Goal: Transaction & Acquisition: Subscribe to service/newsletter

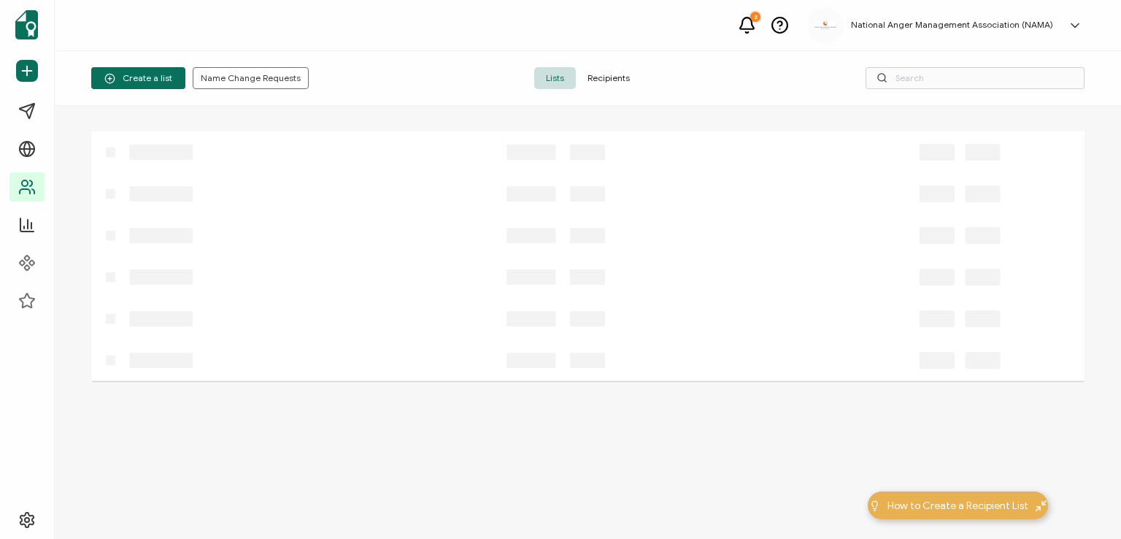
click at [605, 73] on span "Recipients" at bounding box center [609, 78] width 66 height 22
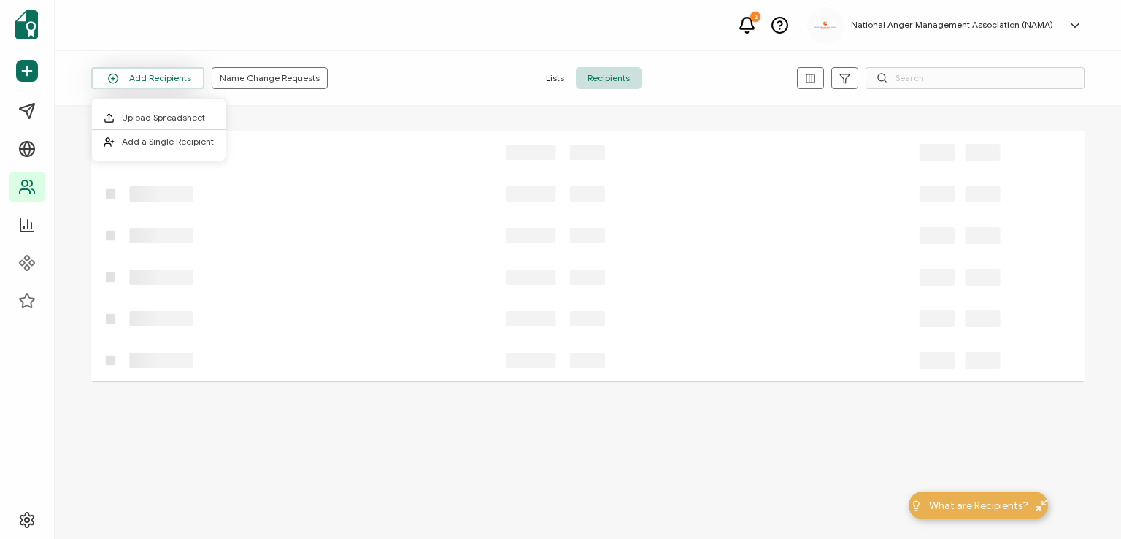
click at [159, 80] on button "Add Recipients" at bounding box center [147, 78] width 113 height 22
click at [161, 142] on span "Add a Single Recipient" at bounding box center [168, 141] width 92 height 11
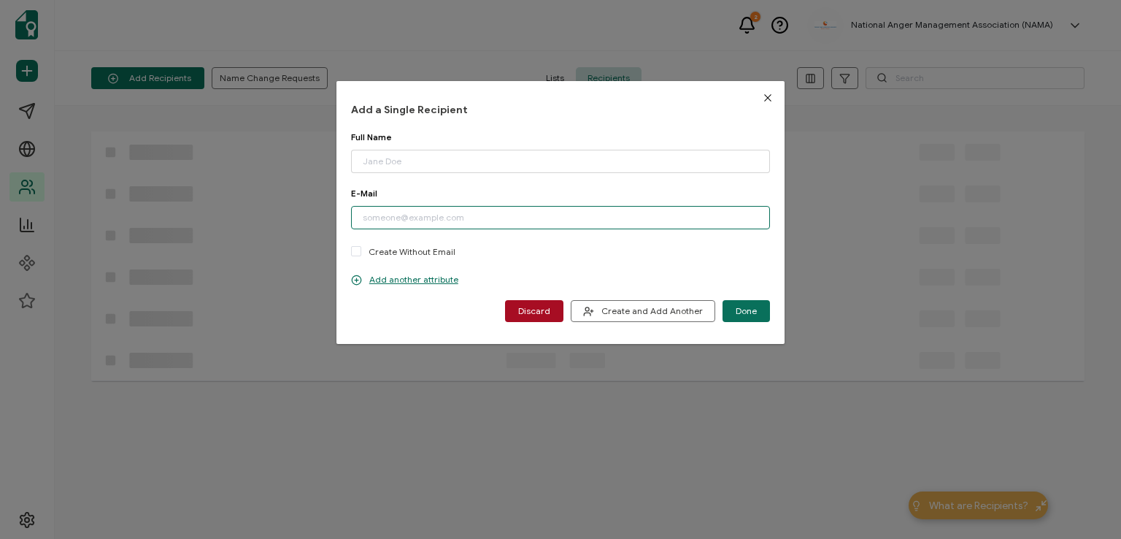
paste input "[EMAIL_ADDRESS][DOMAIN_NAME]"
type input "[EMAIL_ADDRESS][DOMAIN_NAME]"
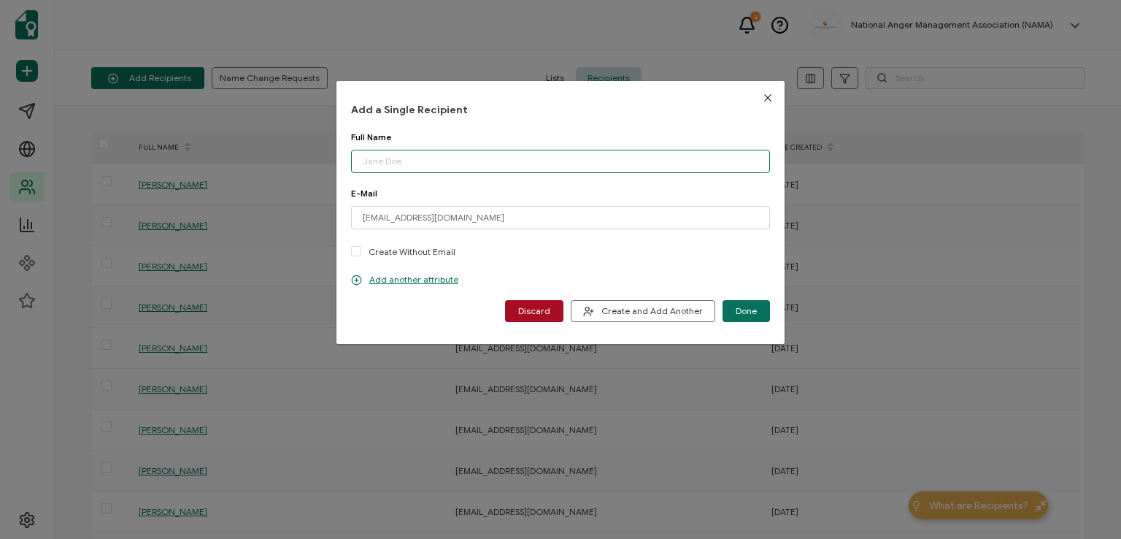
paste input "[PERSON_NAME]"
type input "[PERSON_NAME]"
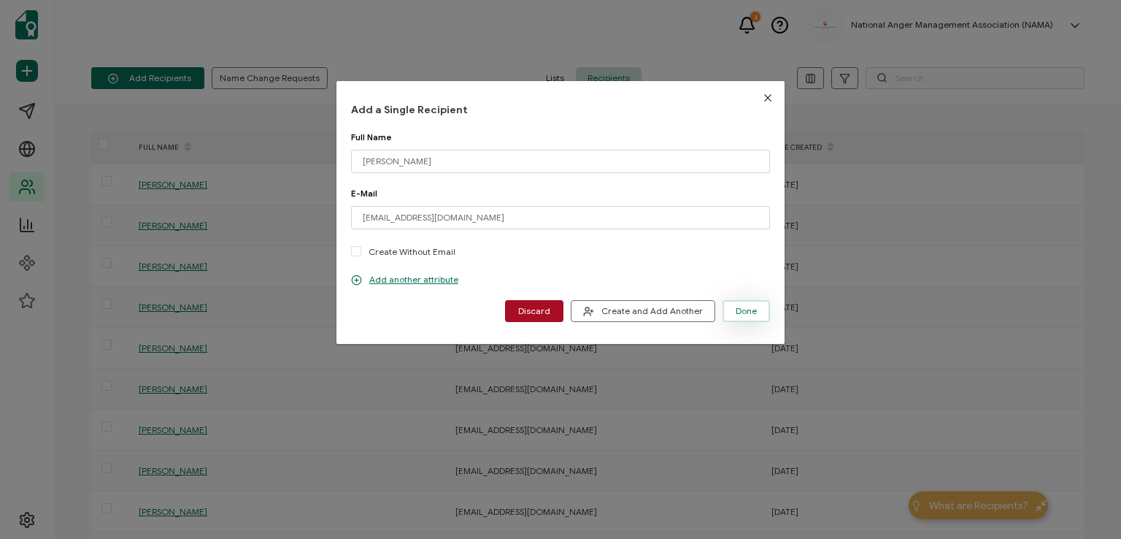
click at [730, 307] on button "Done" at bounding box center [746, 311] width 47 height 22
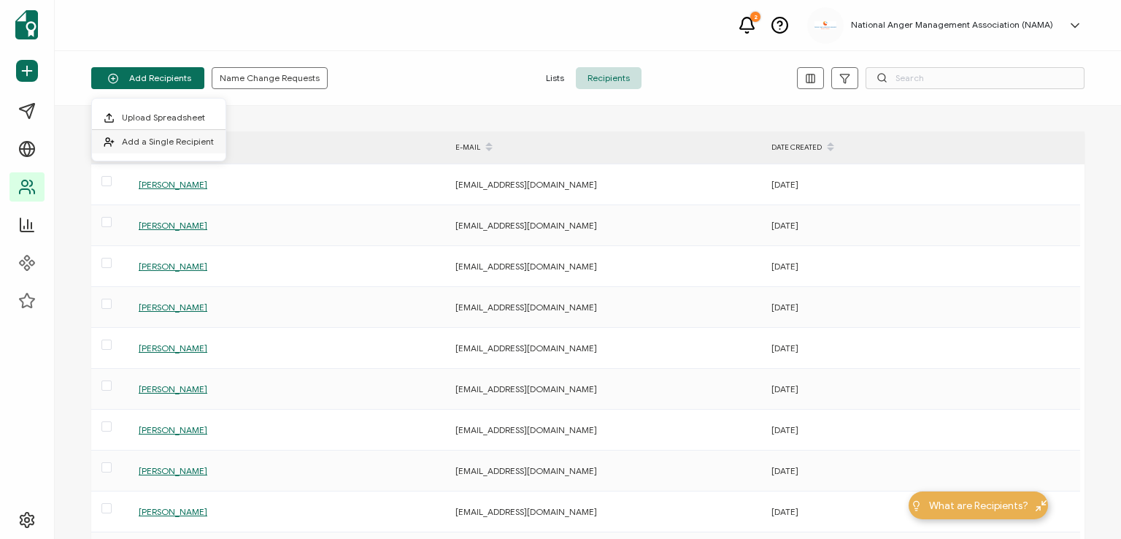
click at [170, 137] on span "Add a Single Recipient" at bounding box center [168, 141] width 92 height 11
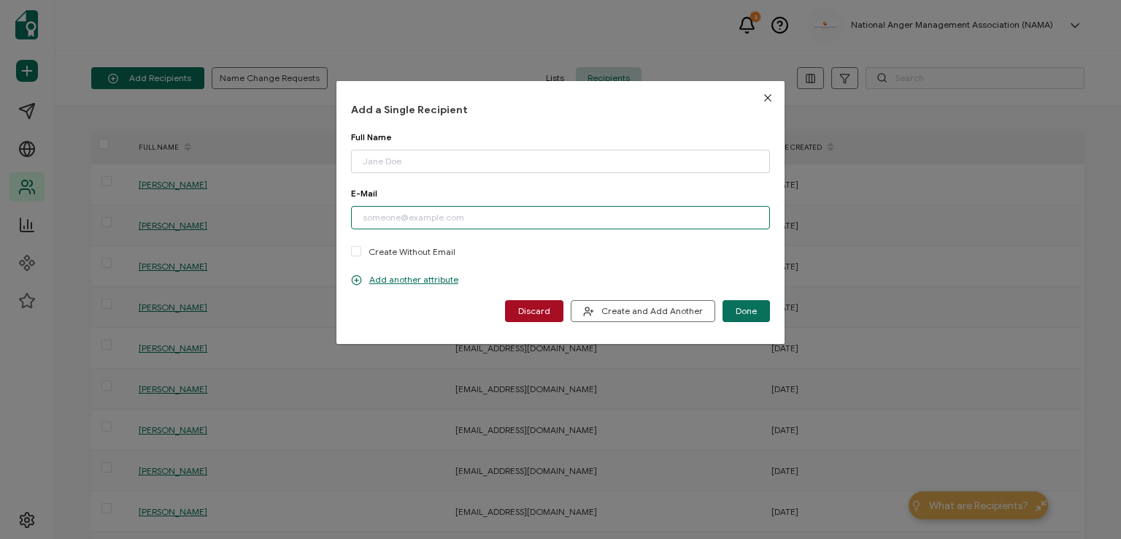
paste input "[EMAIL_ADDRESS][DOMAIN_NAME]"
type input "[EMAIL_ADDRESS][DOMAIN_NAME]"
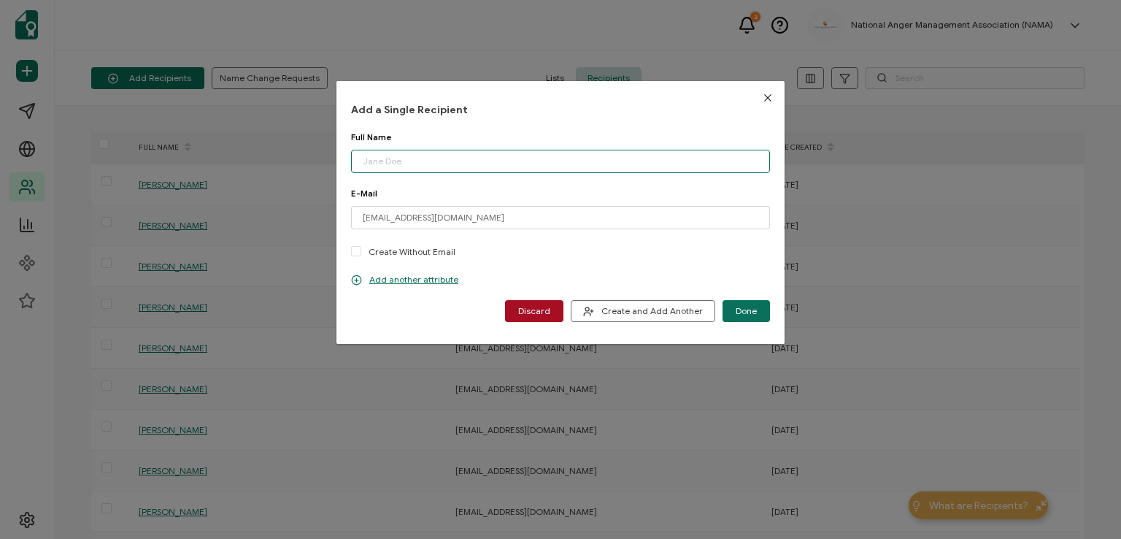
paste input "[PERSON_NAME]"
type input "[PERSON_NAME]"
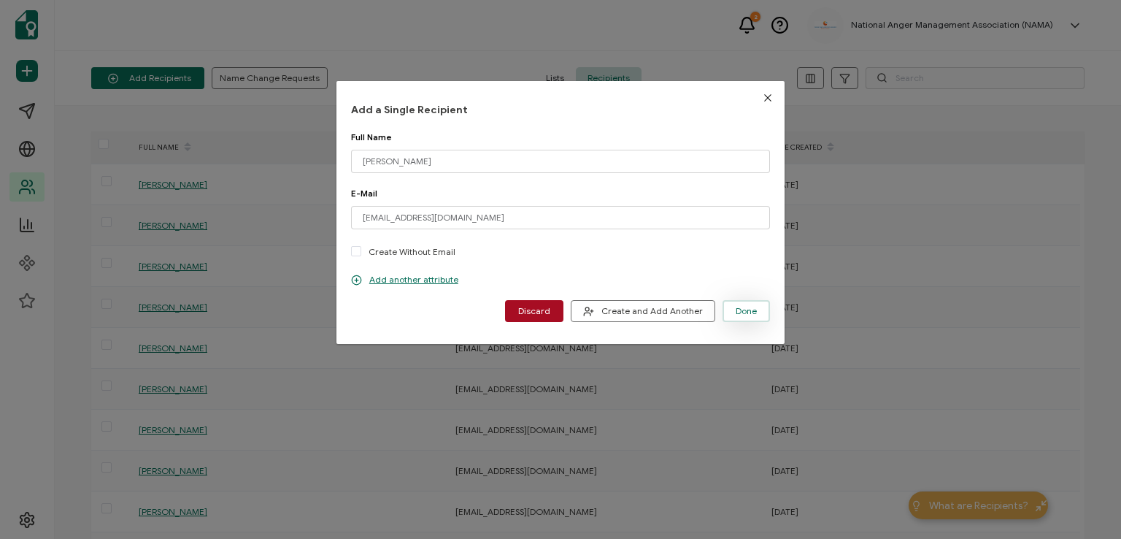
click at [740, 303] on button "Done" at bounding box center [746, 311] width 47 height 22
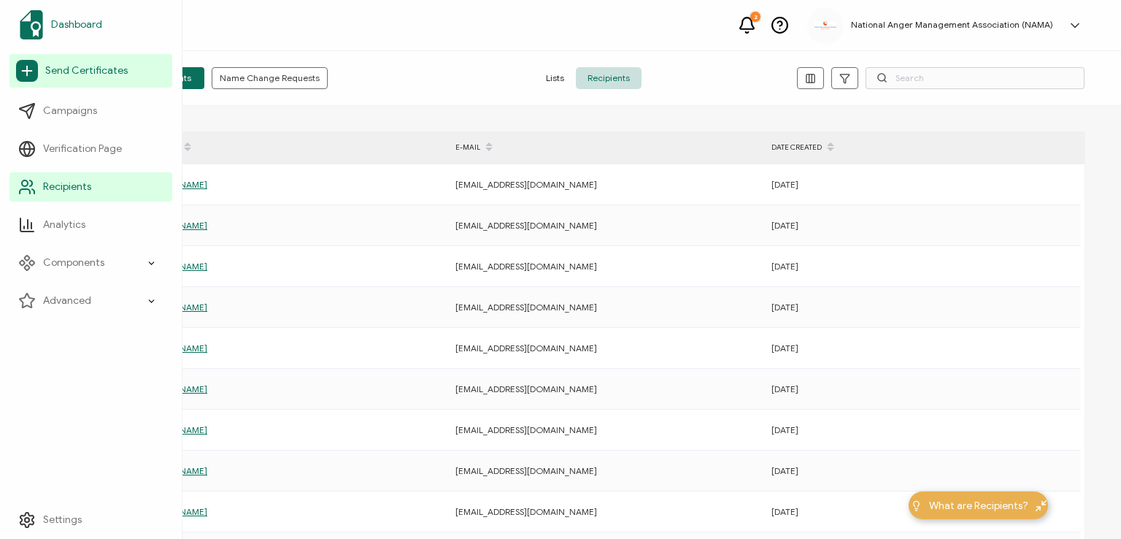
click at [68, 25] on span "Dashboard" at bounding box center [76, 25] width 51 height 15
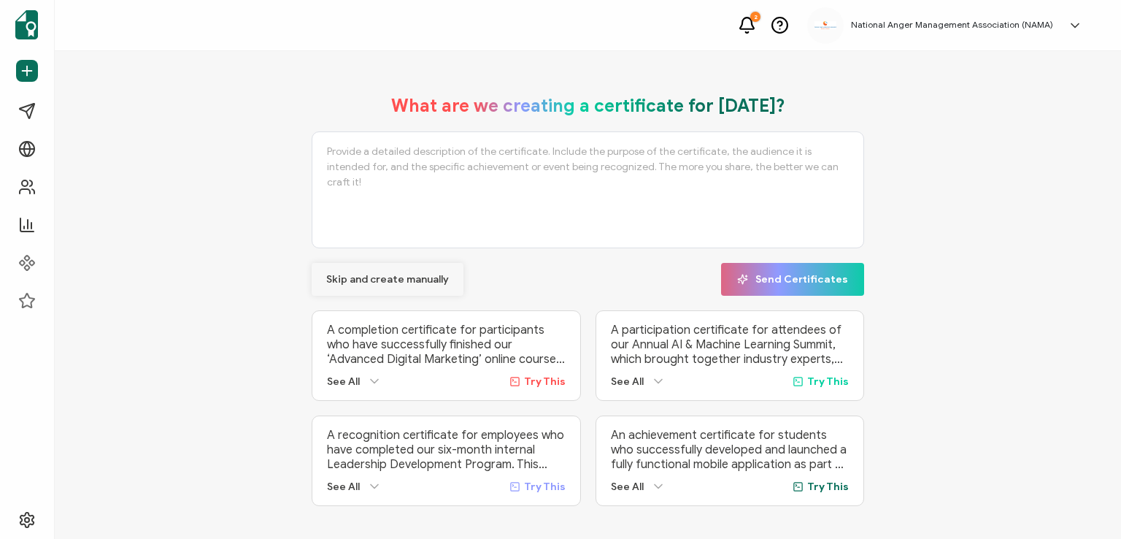
click at [368, 275] on span "Skip and create manually" at bounding box center [387, 280] width 123 height 10
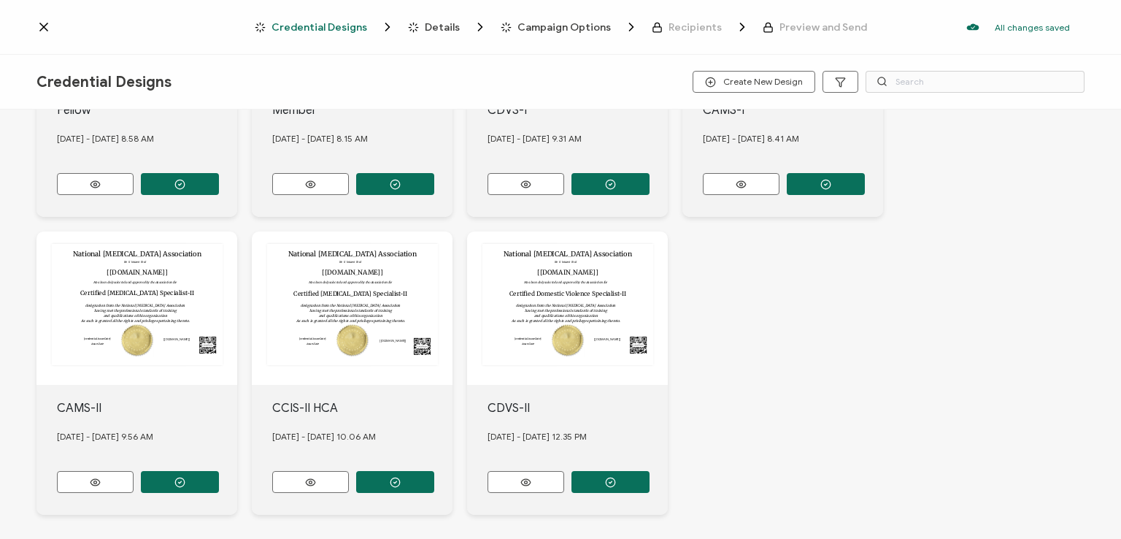
scroll to position [411, 0]
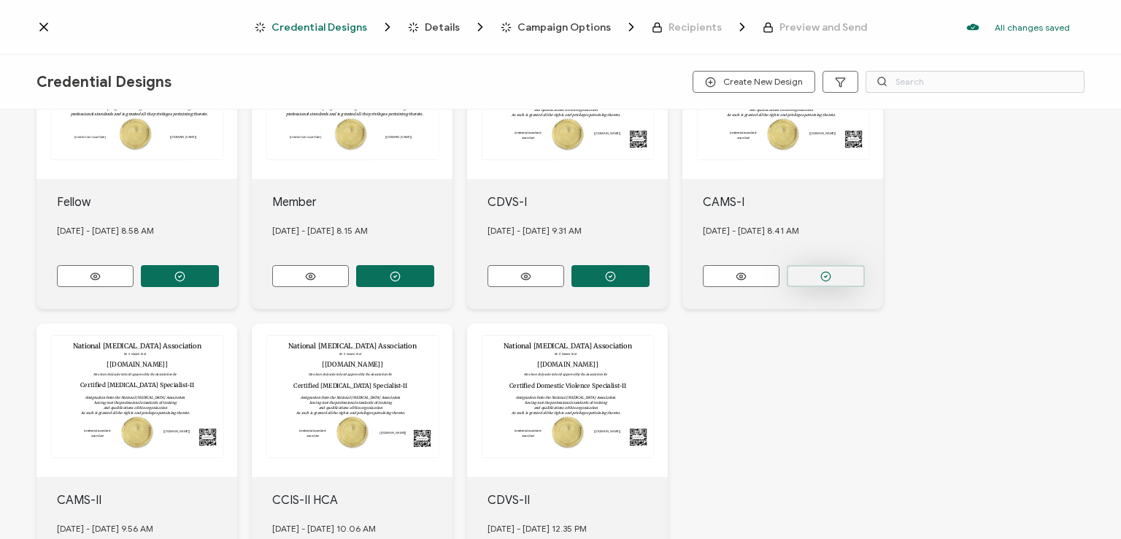
click at [812, 269] on button "button" at bounding box center [826, 276] width 78 height 22
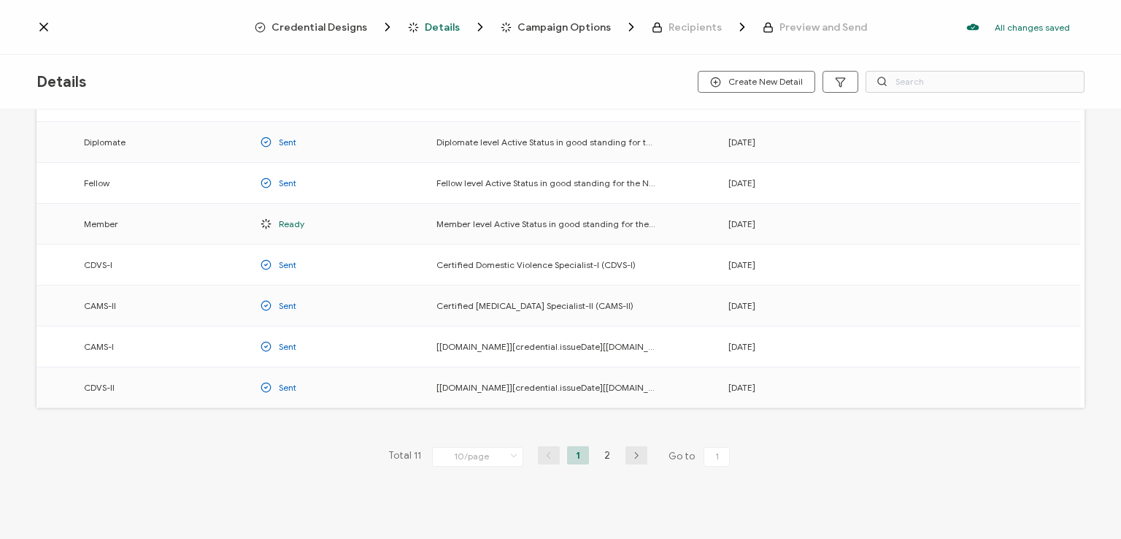
scroll to position [192, 0]
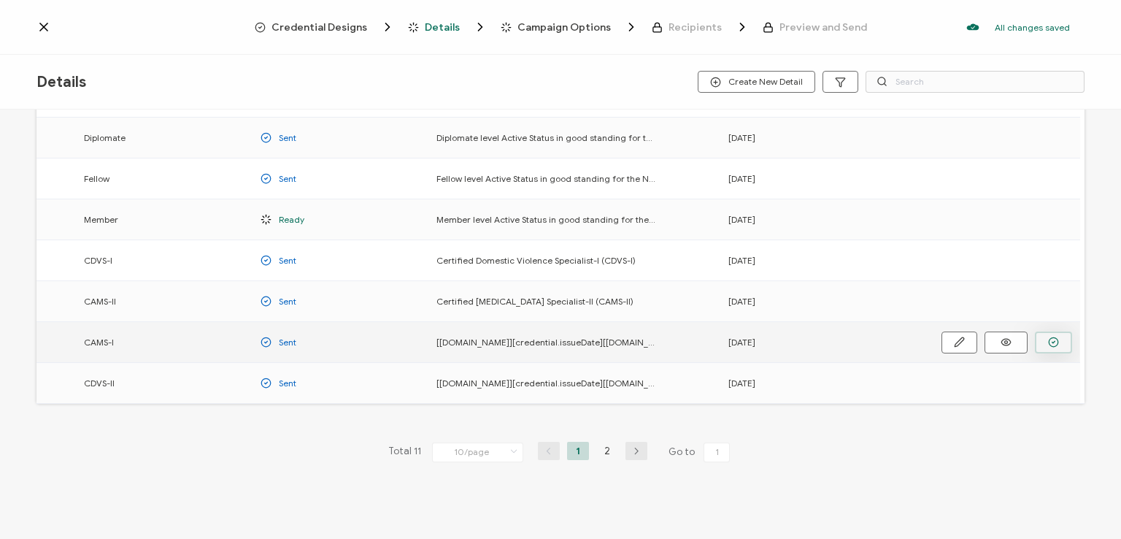
click at [1051, 342] on icon "button" at bounding box center [1053, 342] width 11 height 11
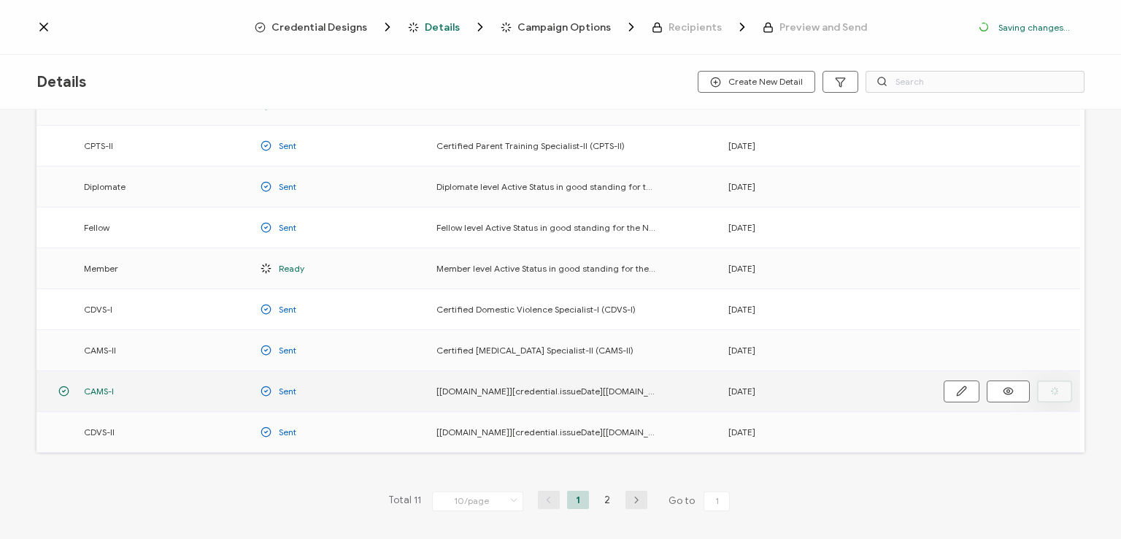
scroll to position [240, 0]
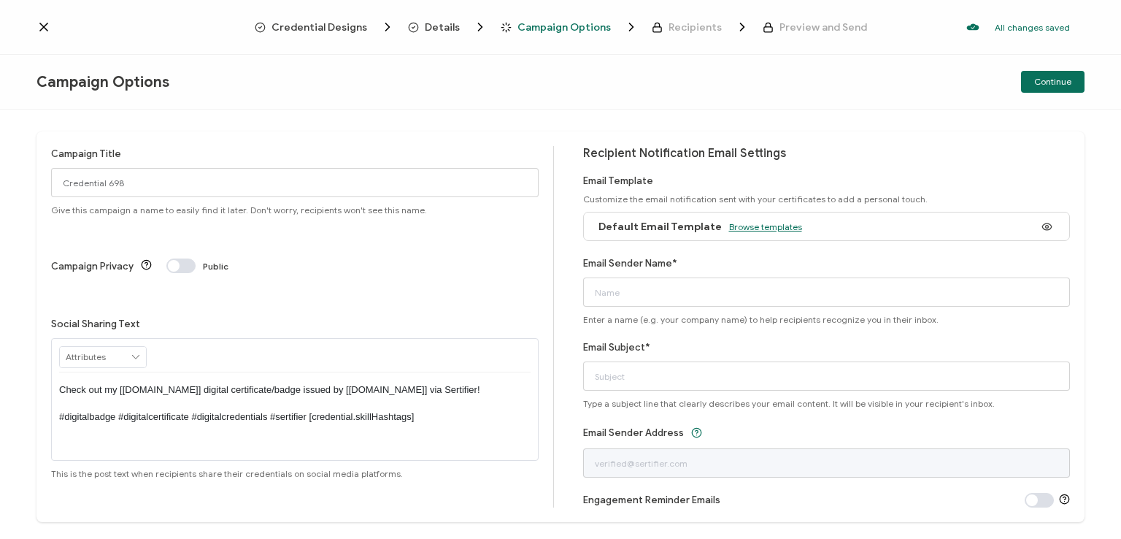
click at [740, 223] on span "Browse templates" at bounding box center [765, 226] width 73 height 11
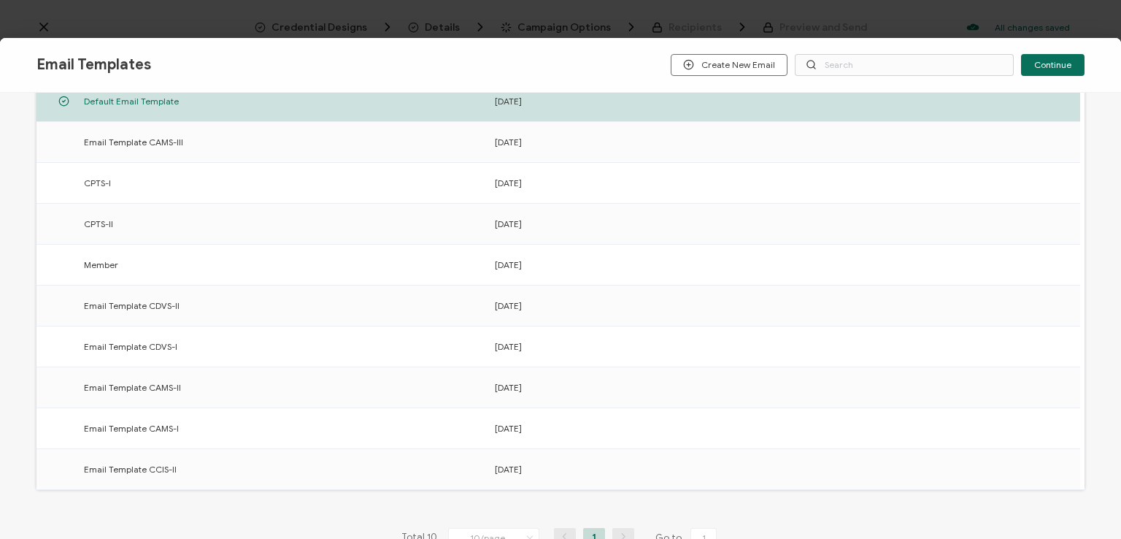
scroll to position [219, 0]
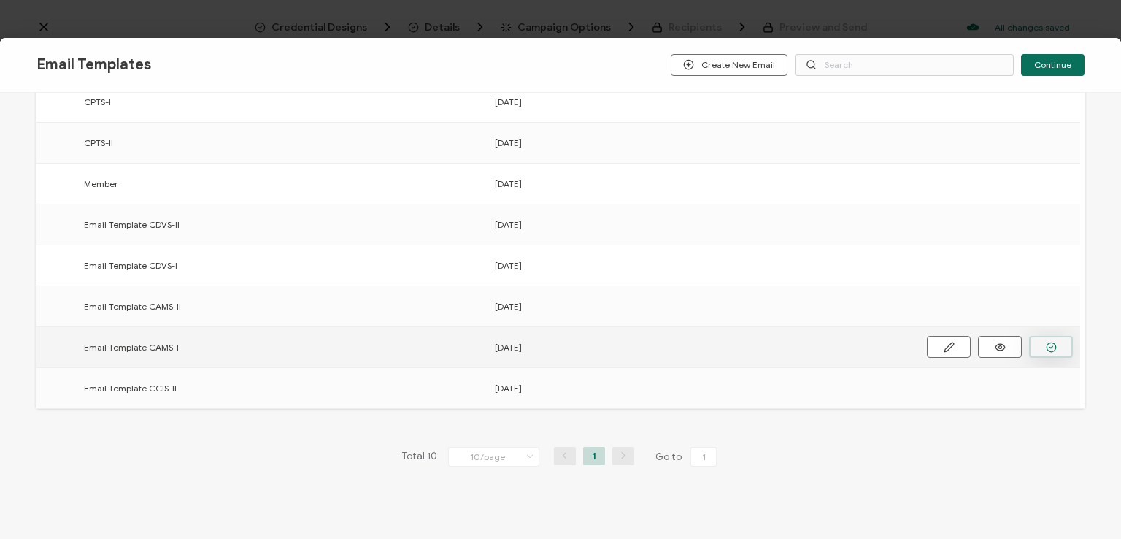
click at [1046, 345] on icon "button" at bounding box center [1051, 347] width 11 height 11
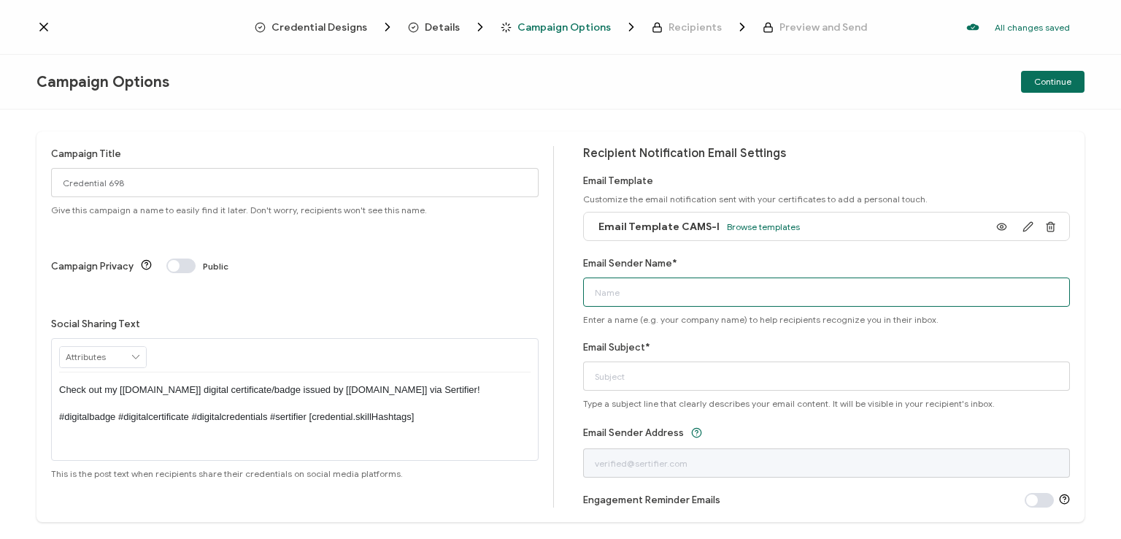
click at [745, 296] on input "Email Sender Name*" at bounding box center [827, 291] width 488 height 29
type input "National Anger Management Association"
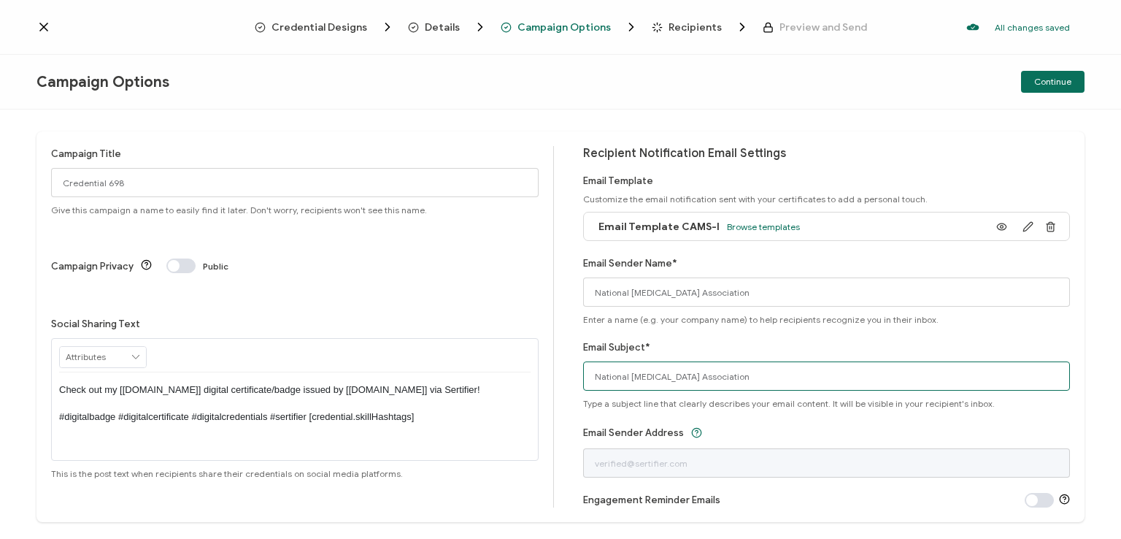
drag, startPoint x: 761, startPoint y: 377, endPoint x: 400, endPoint y: 398, distance: 361.3
click at [400, 398] on div "Campaign Title Credential 698 Give this campaign a name to easily find it later…" at bounding box center [561, 326] width 1048 height 391
type input "CAMS-I digital certificate"
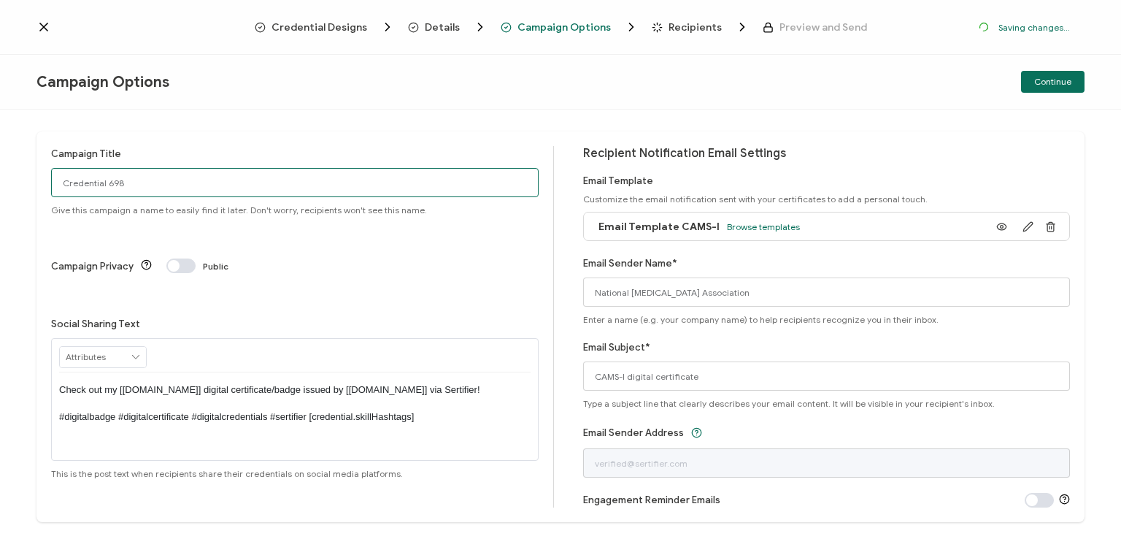
drag, startPoint x: 133, startPoint y: 174, endPoint x: 1, endPoint y: 175, distance: 132.2
click at [1, 175] on div "Campaign Title Credential 698 Give this campaign a name to easily find it later…" at bounding box center [560, 324] width 1121 height 429
type input "CAMS-I 2 - 9.24.25"
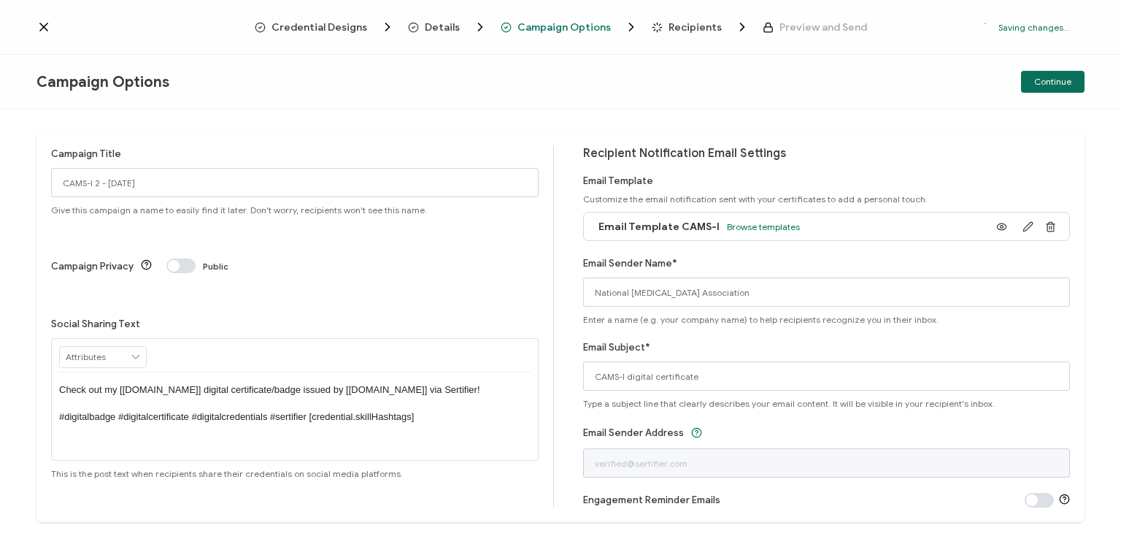
click at [289, 383] on p "Check out my [credential.name] digital certificate/badge issued by [issuer.name…" at bounding box center [295, 403] width 472 height 40
click at [356, 130] on div "Campaign Title CAMS-I 2 - 9.24.25 Give this campaign a name to easily find it l…" at bounding box center [560, 324] width 1121 height 429
click at [986, 77] on div "Continue" at bounding box center [910, 82] width 350 height 22
click at [1041, 79] on span "Continue" at bounding box center [1053, 81] width 37 height 9
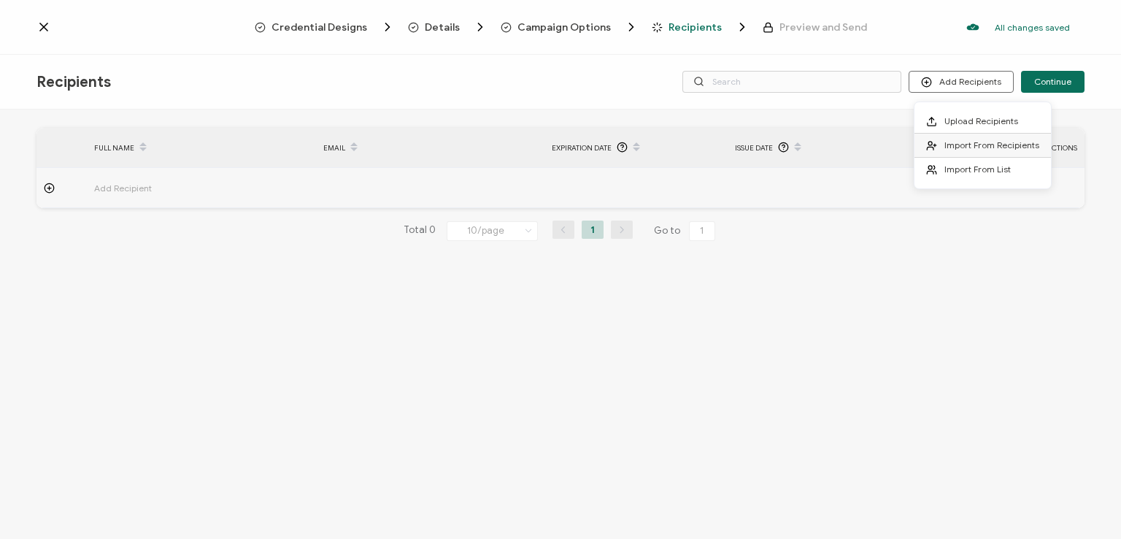
click at [974, 139] on span "Import From Recipients" at bounding box center [992, 144] width 95 height 11
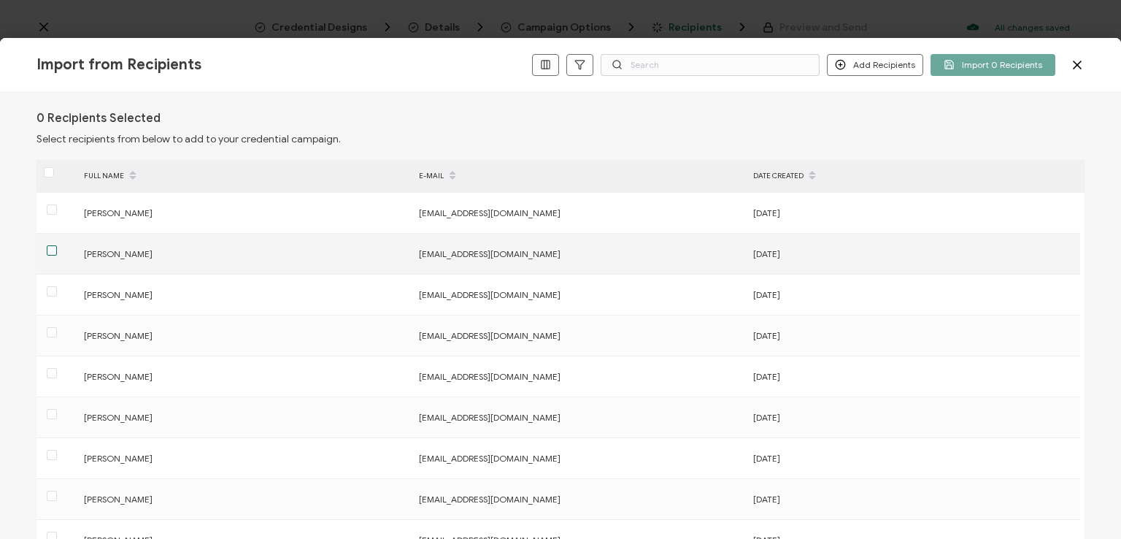
click at [51, 250] on span at bounding box center [52, 250] width 10 height 10
click at [57, 245] on input "checkbox" at bounding box center [57, 245] width 0 height 0
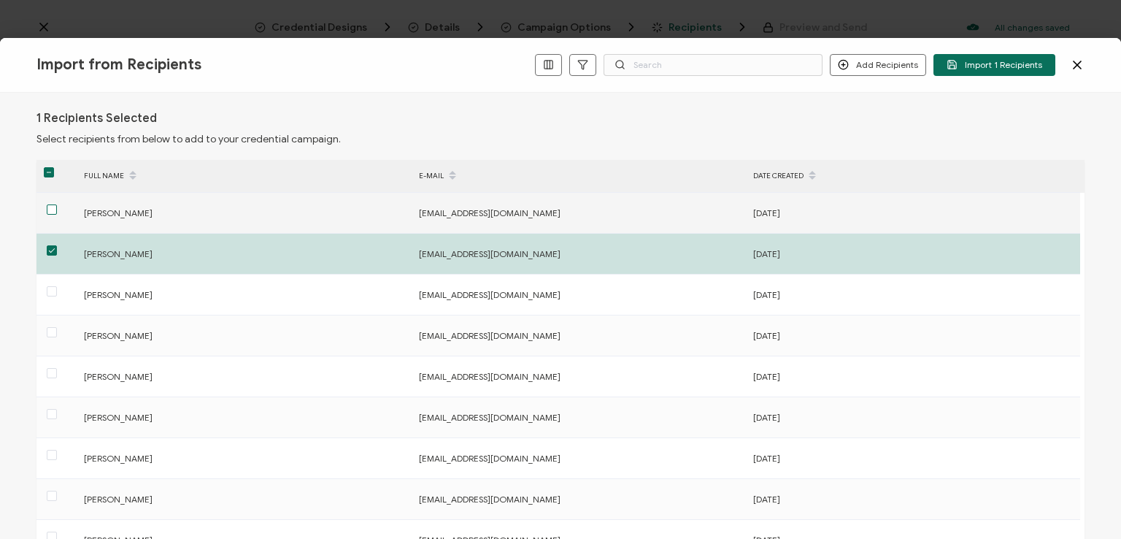
click at [49, 205] on span at bounding box center [52, 209] width 10 height 10
click at [57, 204] on input "checkbox" at bounding box center [57, 204] width 0 height 0
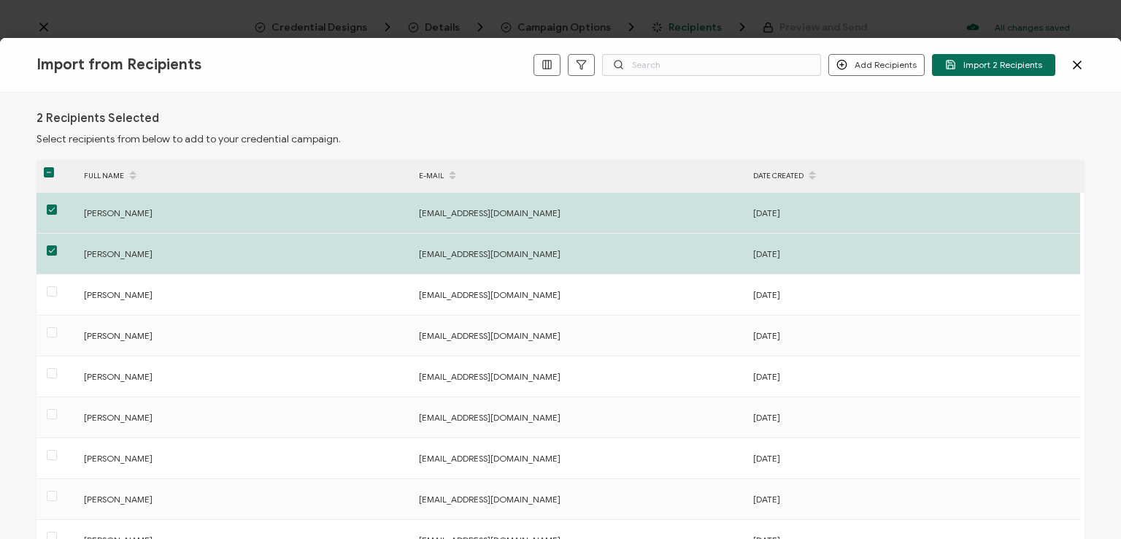
click at [686, 89] on div "Import from Recipients Add Recipients Add a Single Recipient Import 2 Recipients" at bounding box center [560, 65] width 1121 height 55
click at [987, 59] on span "Import 2 Recipients" at bounding box center [994, 64] width 97 height 11
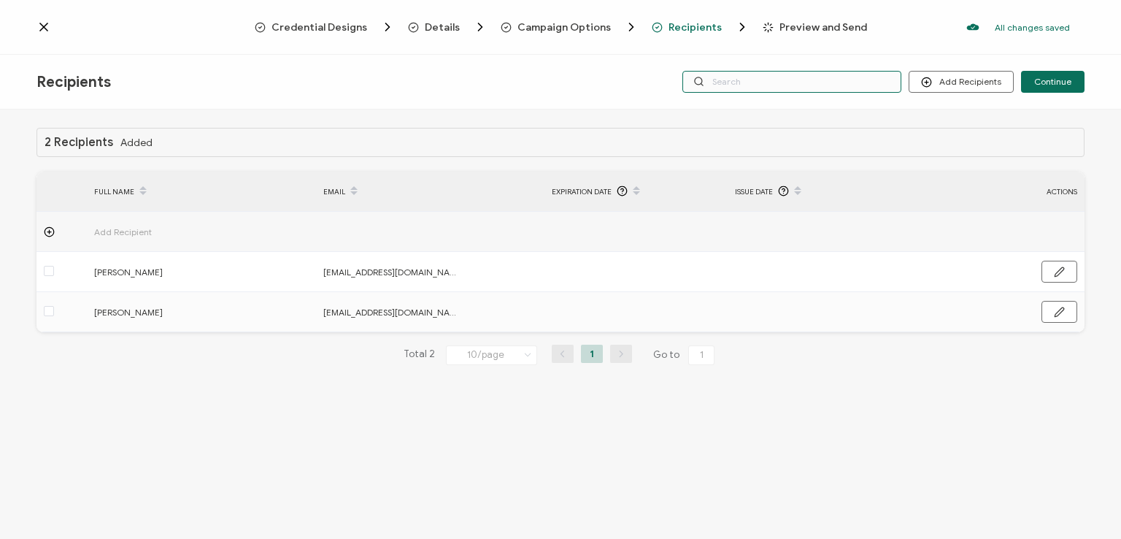
click at [840, 77] on input "text" at bounding box center [792, 82] width 219 height 22
click at [814, 55] on div "Recipients Add Recipients Continue" at bounding box center [560, 82] width 1121 height 55
click at [807, 74] on input "text" at bounding box center [792, 82] width 219 height 22
click at [803, 110] on div "2 Recipients Added FULL NAME EMAIL Expiration Date Issue Date ACTIONS Add Recip…" at bounding box center [560, 326] width 1121 height 433
click at [786, 81] on input "text" at bounding box center [792, 82] width 219 height 22
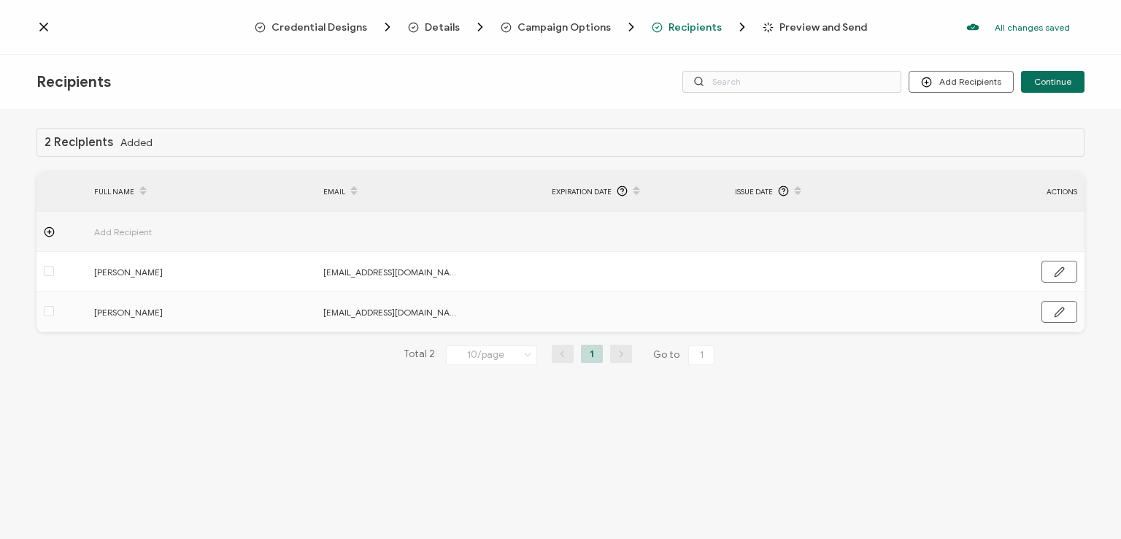
click at [778, 55] on div "Recipients Add Recipients Continue" at bounding box center [560, 82] width 1121 height 55
click at [1049, 77] on span "Continue" at bounding box center [1053, 81] width 37 height 9
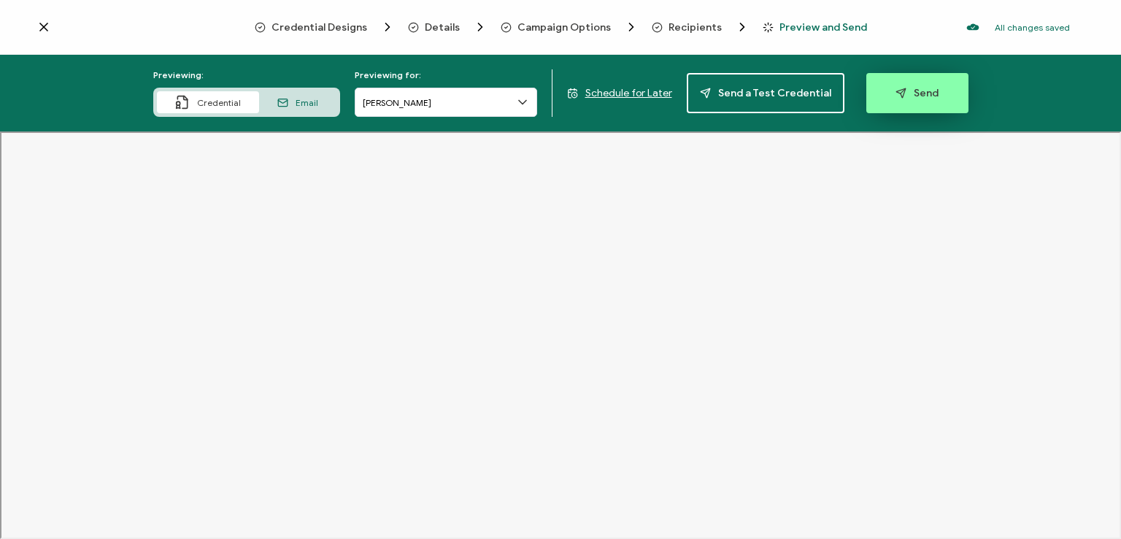
click at [910, 96] on span "Send" at bounding box center [917, 93] width 43 height 11
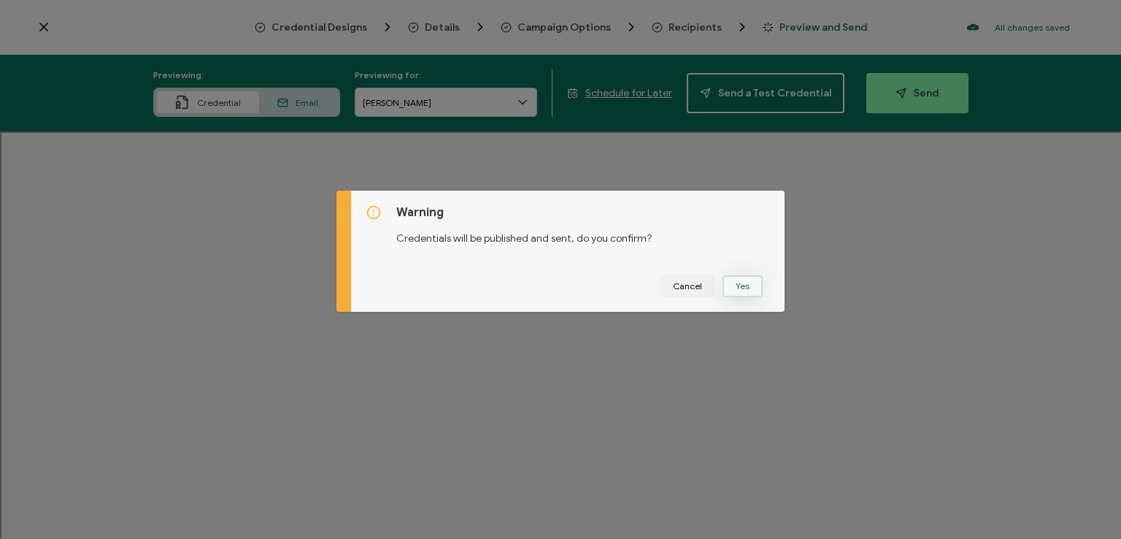
click at [740, 281] on button "Yes" at bounding box center [743, 286] width 40 height 22
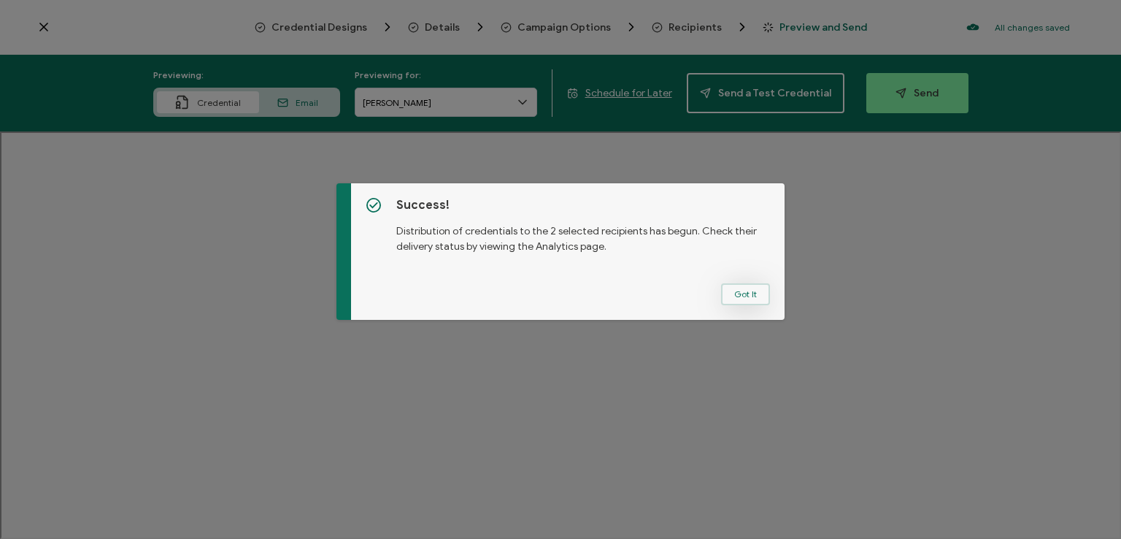
click at [740, 293] on button "Got It" at bounding box center [745, 294] width 49 height 22
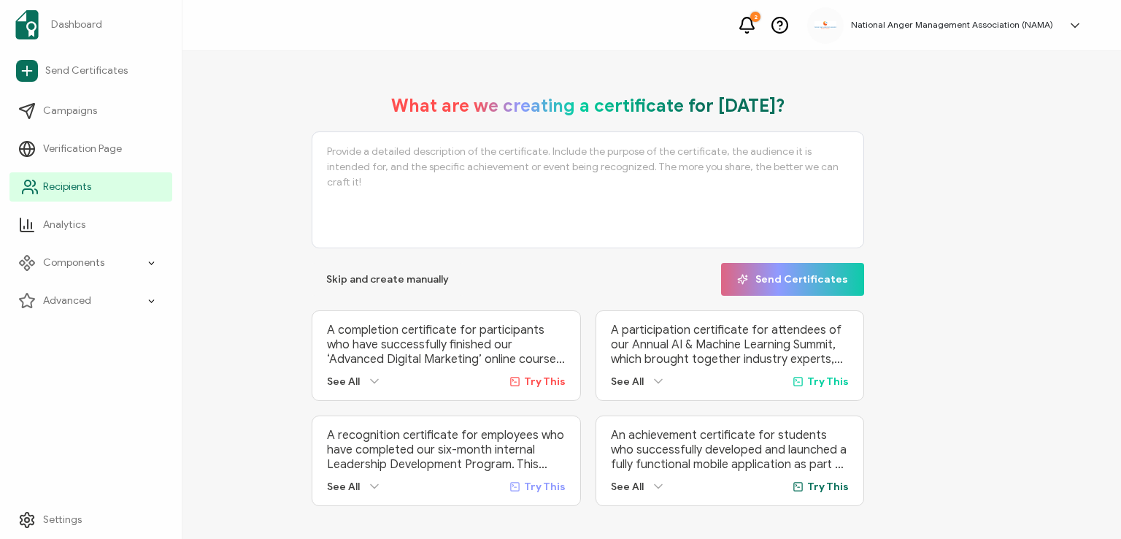
click at [49, 180] on span "Recipients" at bounding box center [67, 187] width 48 height 15
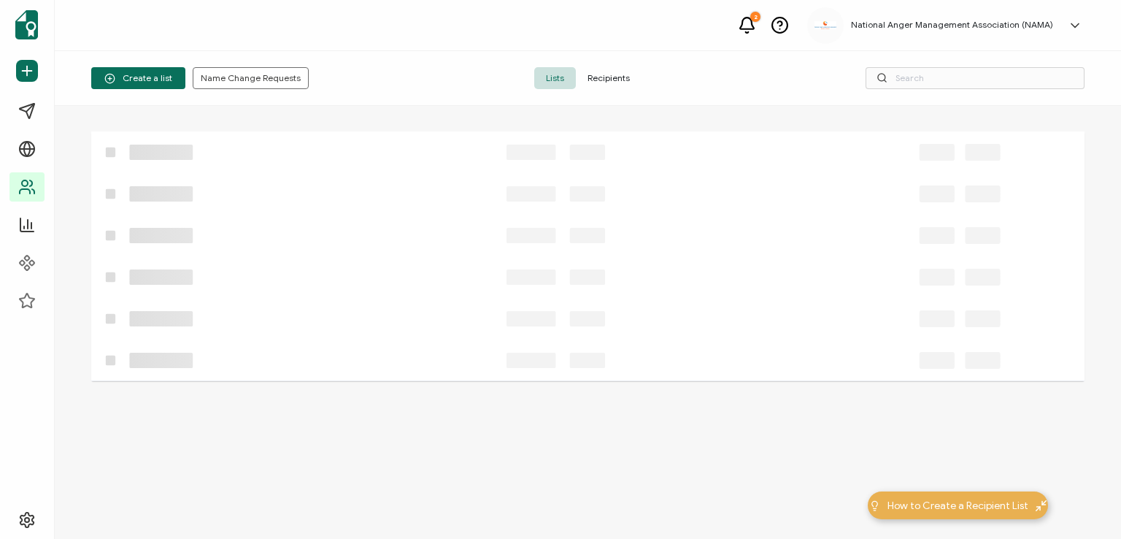
click at [605, 80] on span "Recipients" at bounding box center [609, 78] width 66 height 22
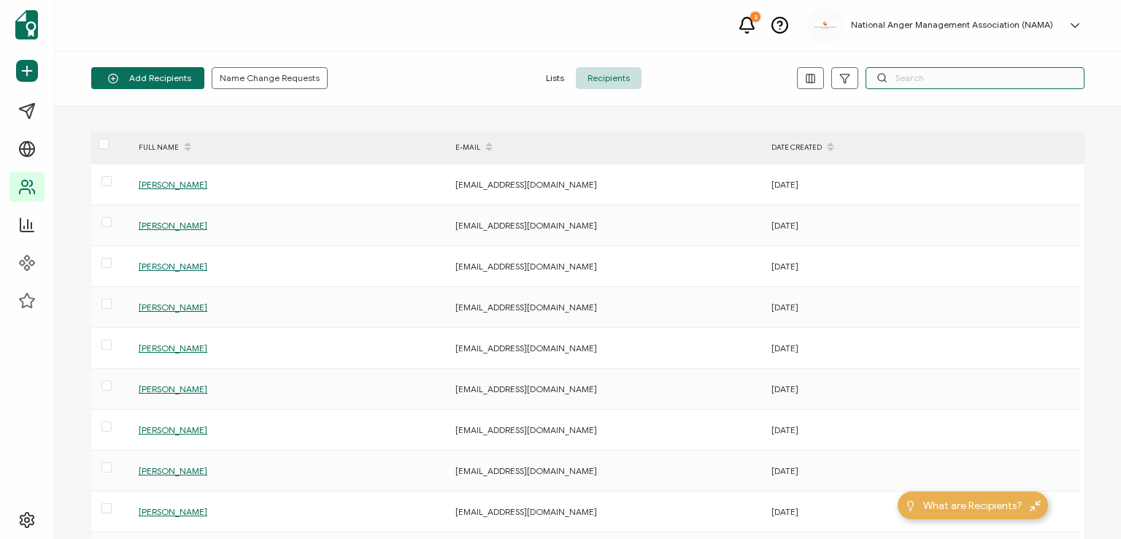
click at [932, 77] on input "text" at bounding box center [975, 78] width 219 height 22
type input "[PERSON_NAME]"
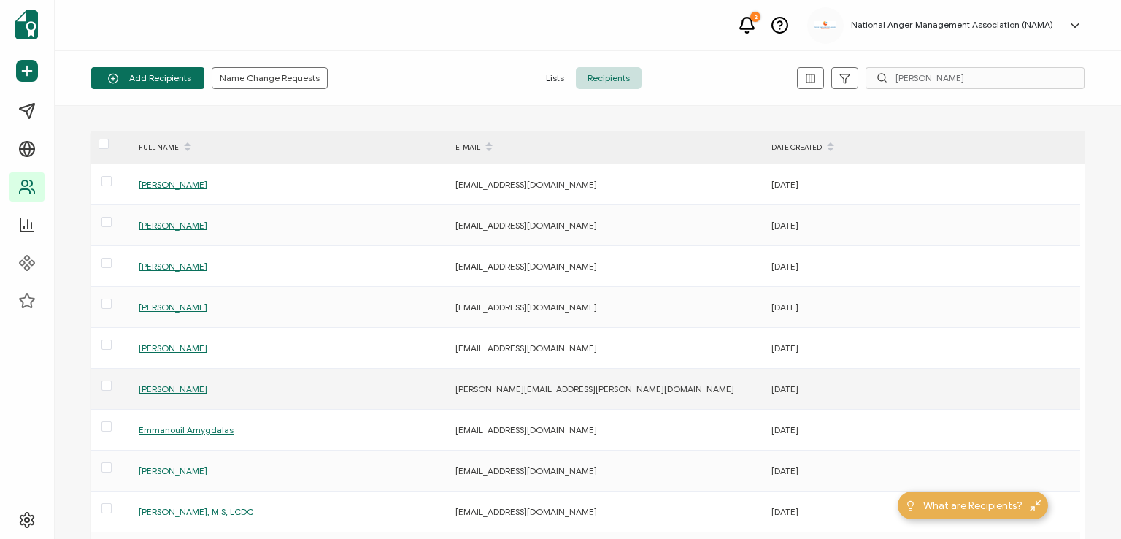
click at [158, 384] on span "[PERSON_NAME]" at bounding box center [173, 388] width 69 height 11
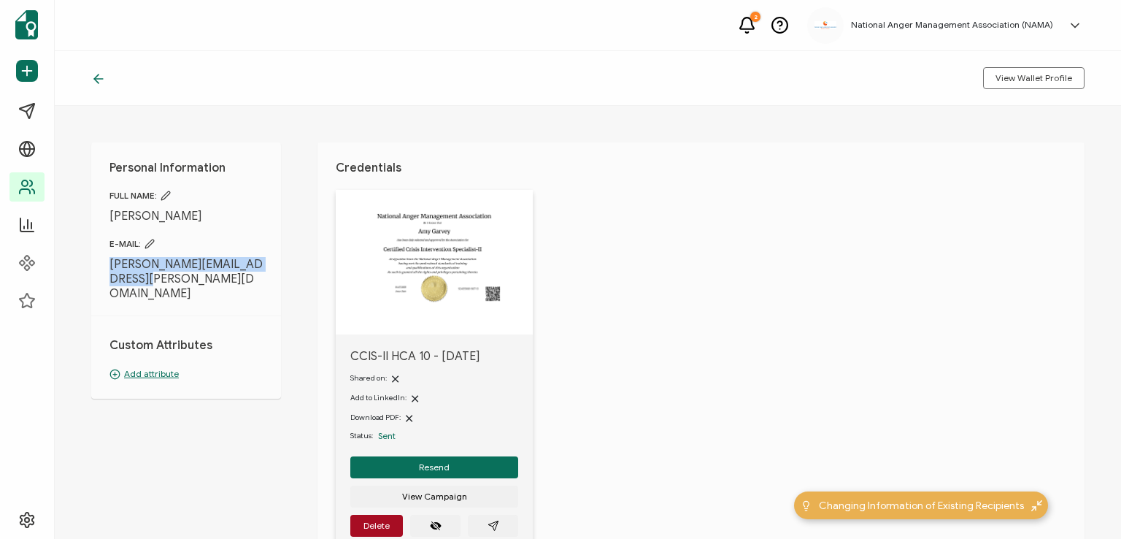
drag, startPoint x: 111, startPoint y: 264, endPoint x: 158, endPoint y: 278, distance: 49.0
click at [158, 278] on span "[PERSON_NAME][EMAIL_ADDRESS][PERSON_NAME][DOMAIN_NAME]" at bounding box center [186, 279] width 153 height 44
copy span "[PERSON_NAME][EMAIL_ADDRESS][PERSON_NAME][DOMAIN_NAME]"
click at [279, 422] on div "Personal Information FULL NAME: [PERSON_NAME] E-MAIL: [PERSON_NAME][EMAIL_ADDRE…" at bounding box center [588, 322] width 1067 height 433
click at [315, 423] on div "Personal Information FULL NAME: [PERSON_NAME] E-MAIL: [PERSON_NAME][EMAIL_ADDRE…" at bounding box center [588, 322] width 1067 height 433
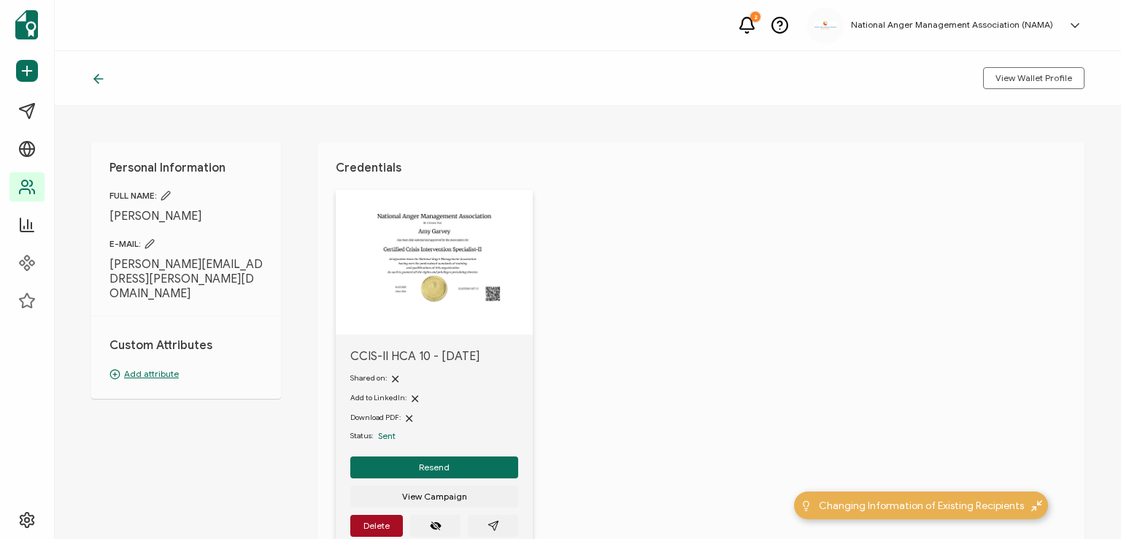
click at [488, 349] on span "CCIS-II HCA 10 - [DATE]" at bounding box center [434, 356] width 168 height 15
click at [453, 466] on button "Resend" at bounding box center [434, 467] width 168 height 22
